Goal: Information Seeking & Learning: Find specific fact

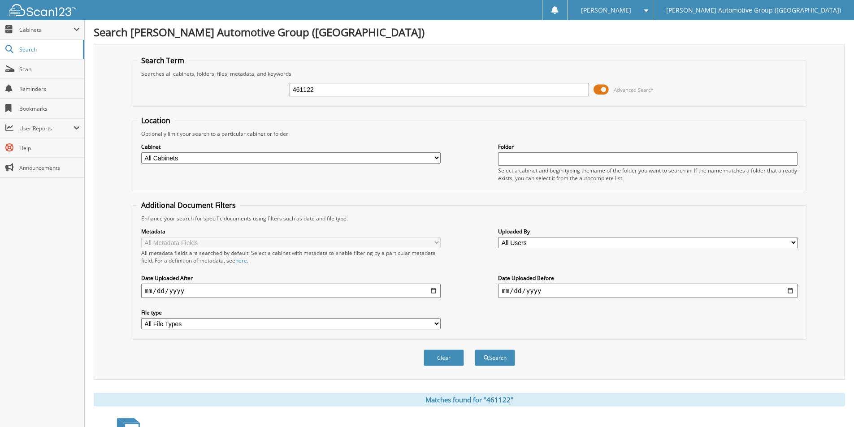
drag, startPoint x: 253, startPoint y: 92, endPoint x: 238, endPoint y: 85, distance: 16.9
click at [242, 87] on div "461122 Advanced Search" at bounding box center [470, 90] width 666 height 24
type input "S5401775"
click at [475, 350] on button "Search" at bounding box center [495, 358] width 40 height 17
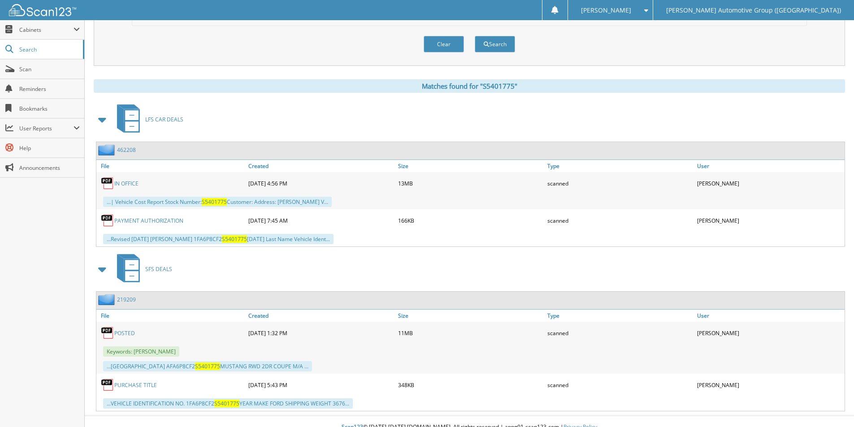
scroll to position [326, 0]
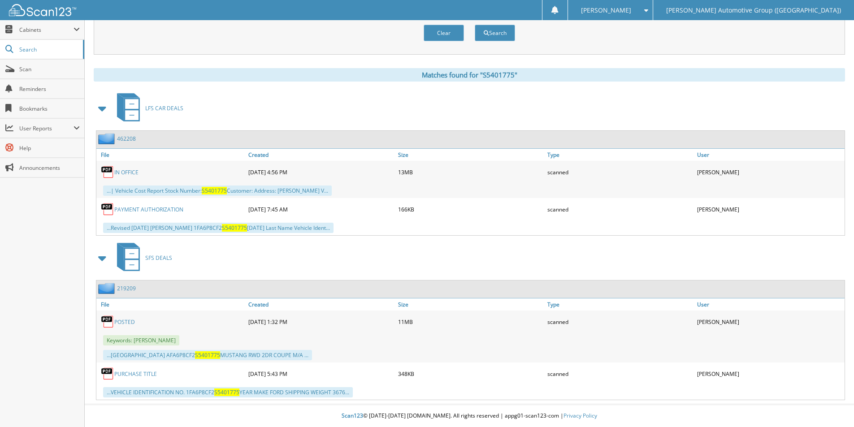
click at [130, 137] on link "462208" at bounding box center [126, 139] width 19 height 8
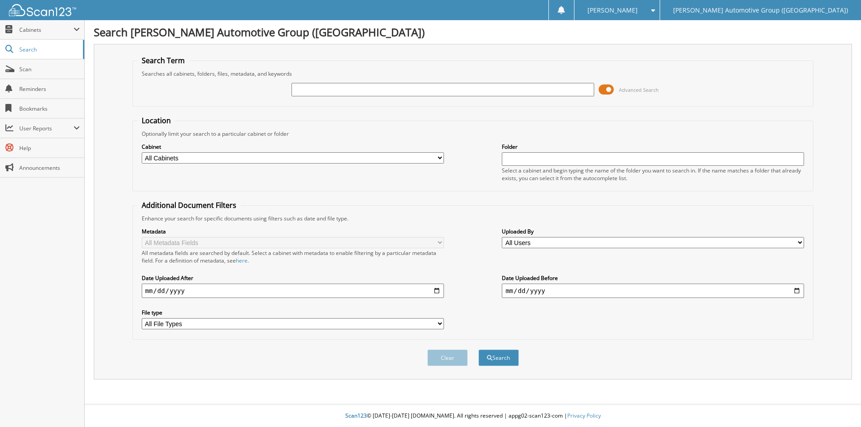
click at [457, 84] on input "text" at bounding box center [442, 89] width 302 height 13
type input "461839"
click at [502, 359] on button "Search" at bounding box center [499, 358] width 40 height 17
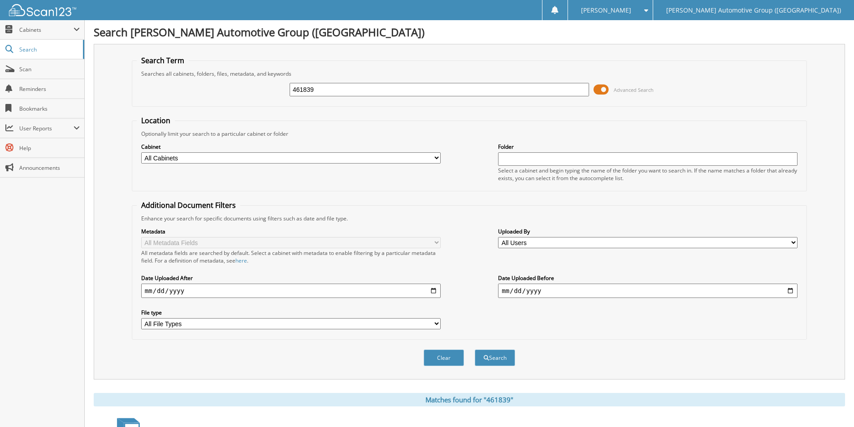
drag, startPoint x: 278, startPoint y: 93, endPoint x: 222, endPoint y: 92, distance: 55.6
click at [222, 92] on div "461839 Advanced Search" at bounding box center [470, 90] width 666 height 24
click at [491, 353] on button "Search" at bounding box center [495, 358] width 40 height 17
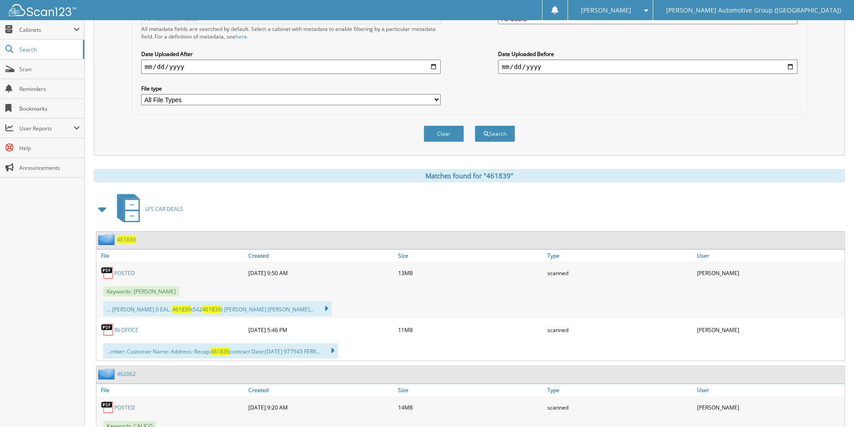
click at [131, 245] on div "461839" at bounding box center [115, 239] width 39 height 11
click at [124, 241] on span "461839" at bounding box center [126, 240] width 19 height 8
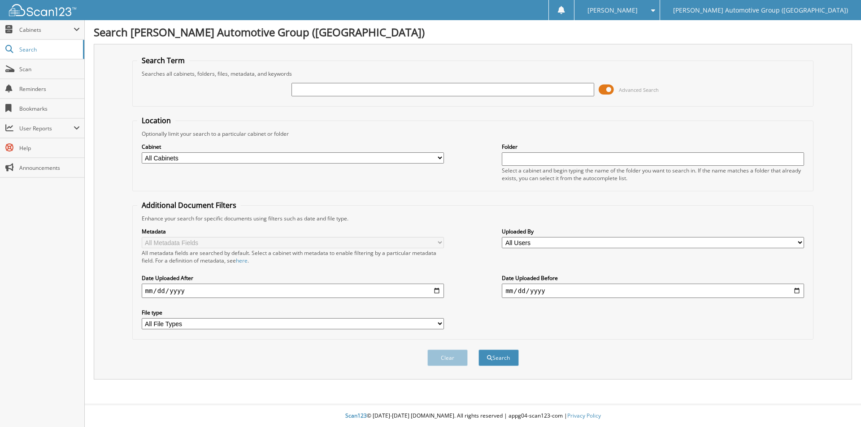
drag, startPoint x: 0, startPoint y: 0, endPoint x: 346, endPoint y: 87, distance: 357.0
click at [346, 87] on input "text" at bounding box center [442, 89] width 302 height 13
type input "461975"
click at [506, 360] on button "Search" at bounding box center [499, 358] width 40 height 17
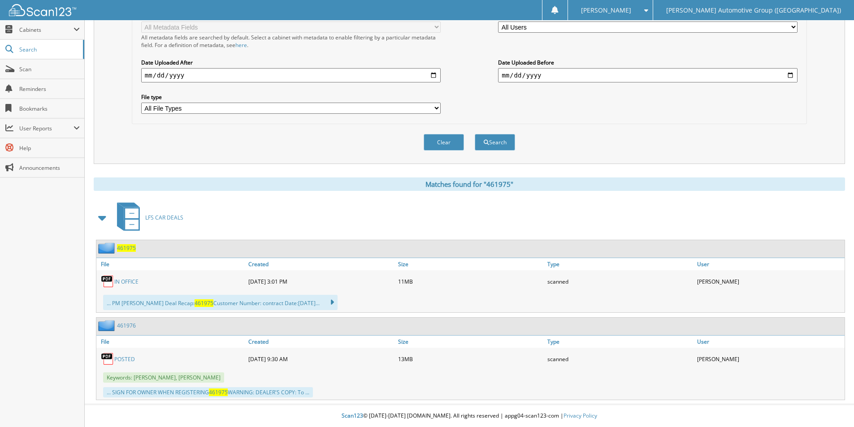
click at [129, 250] on span "461975" at bounding box center [126, 248] width 19 height 8
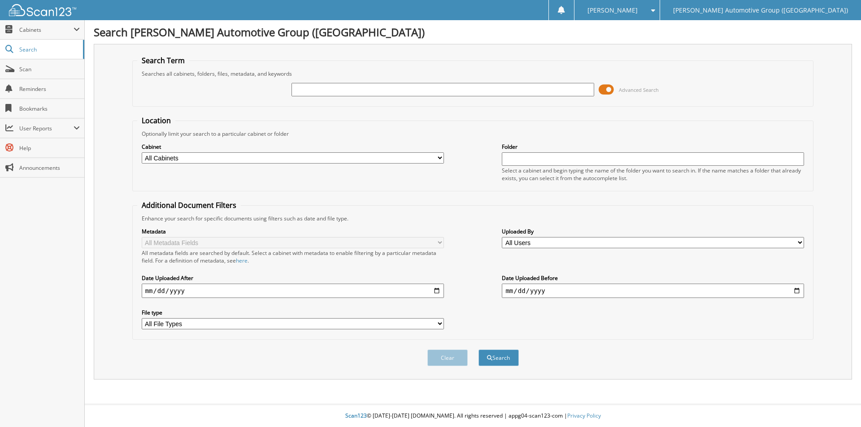
click at [323, 89] on input "text" at bounding box center [442, 89] width 302 height 13
type input "HG419439"
click at [479, 350] on button "Search" at bounding box center [499, 358] width 40 height 17
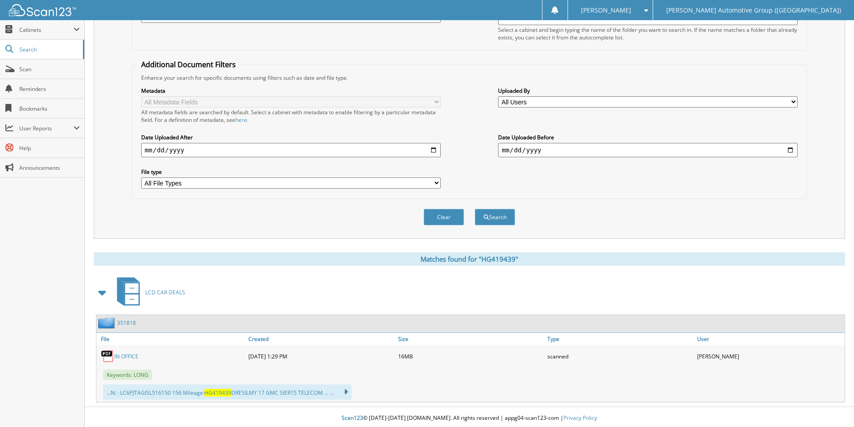
scroll to position [144, 0]
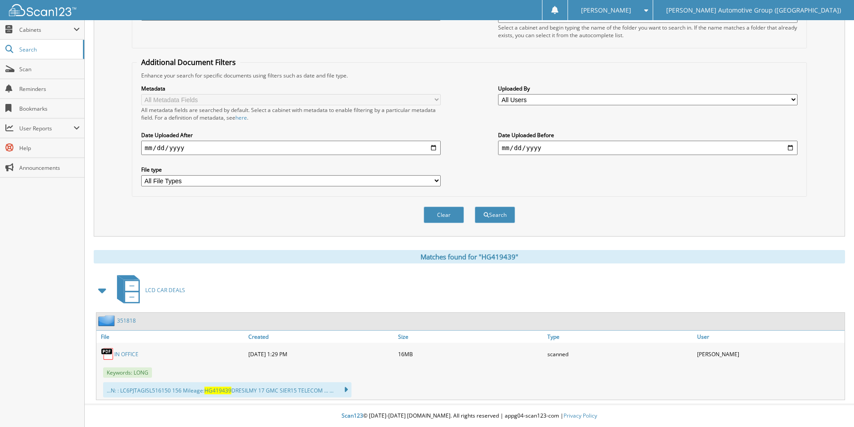
click at [127, 353] on link "IN OFFICE" at bounding box center [126, 355] width 24 height 8
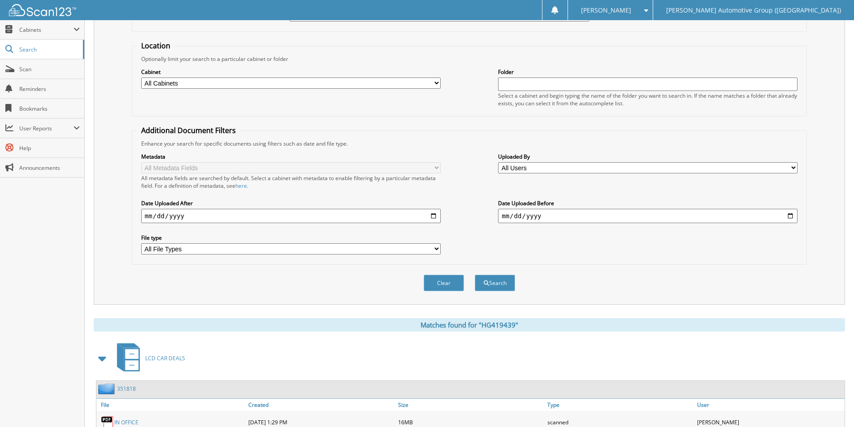
scroll to position [0, 0]
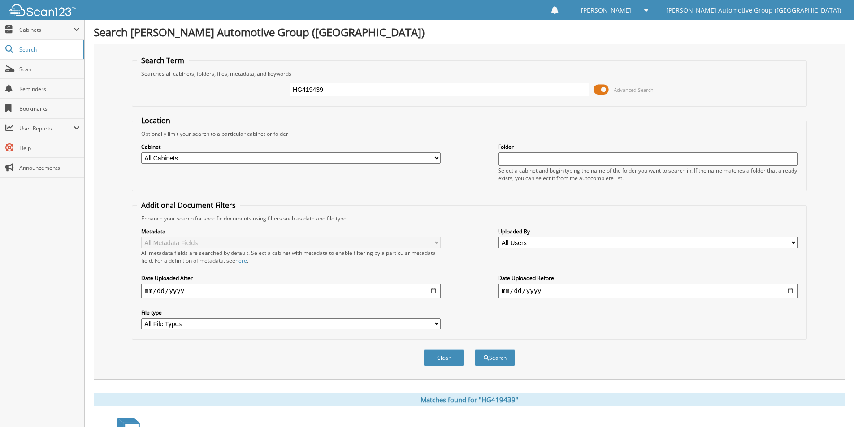
drag, startPoint x: 252, startPoint y: 87, endPoint x: 225, endPoint y: 87, distance: 26.9
click at [227, 88] on div "HG419439 Advanced Search" at bounding box center [470, 90] width 666 height 24
type input "LFA94110"
click at [475, 350] on button "Search" at bounding box center [495, 358] width 40 height 17
drag, startPoint x: 325, startPoint y: 89, endPoint x: 251, endPoint y: 96, distance: 74.3
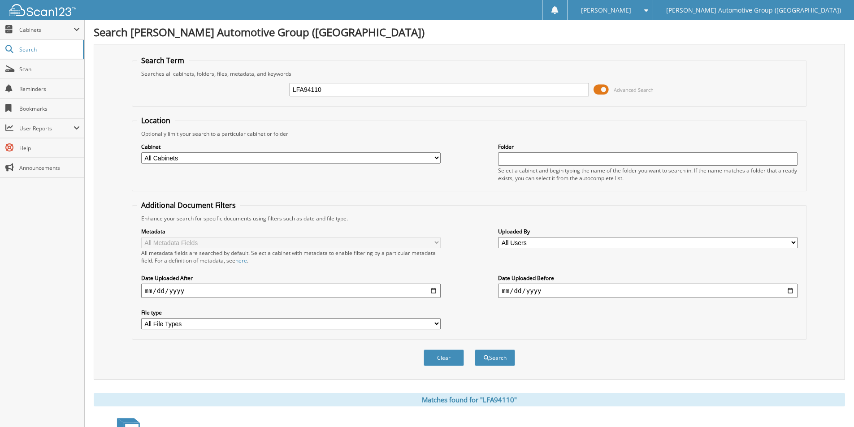
click at [251, 95] on div "LFA94110 Advanced Search" at bounding box center [470, 90] width 666 height 24
type input "219393"
click at [475, 350] on button "Search" at bounding box center [495, 358] width 40 height 17
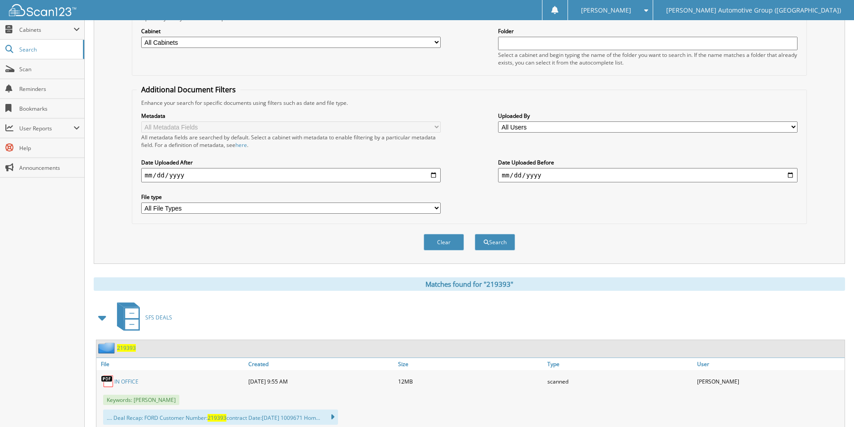
scroll to position [144, 0]
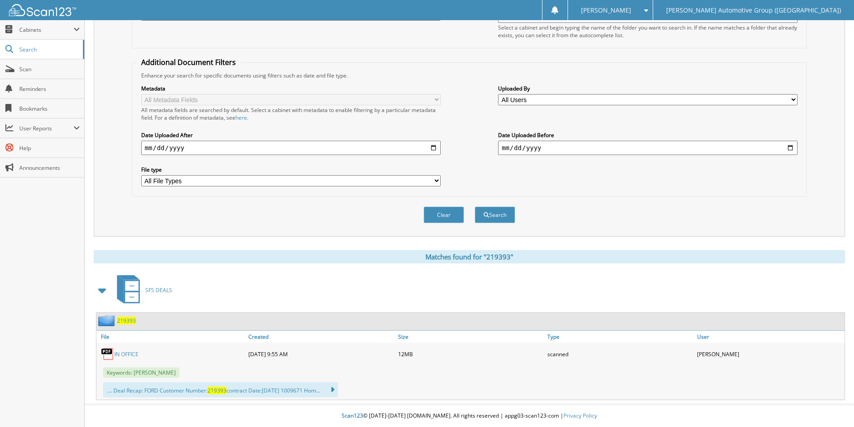
click at [126, 323] on span "219393" at bounding box center [126, 321] width 19 height 8
